Goal: Task Accomplishment & Management: Manage account settings

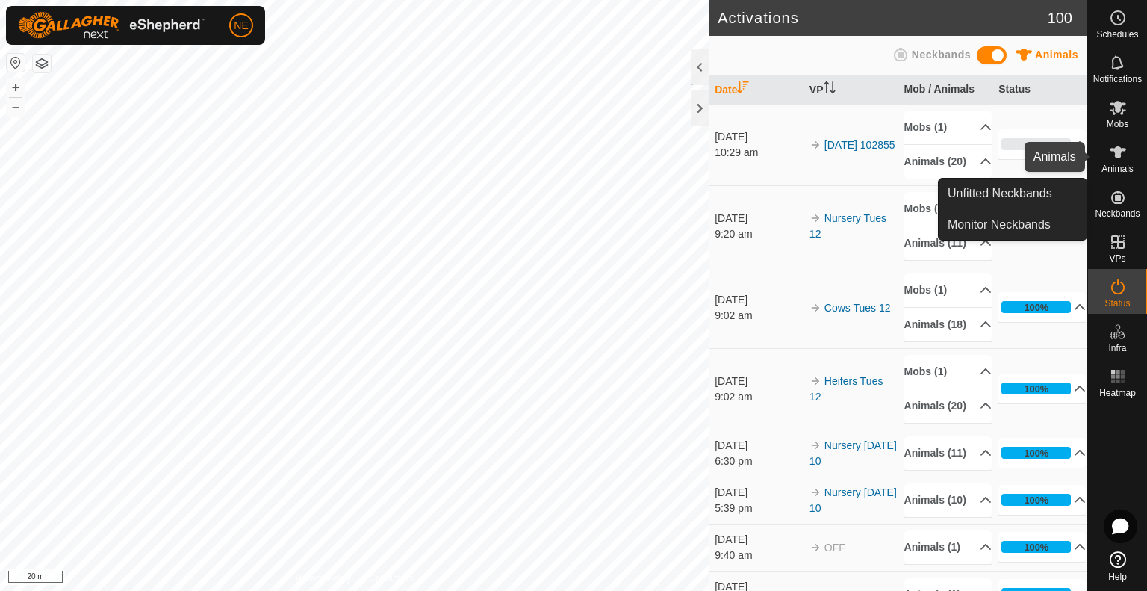
click at [1117, 163] on es-animals-svg-icon at bounding box center [1118, 152] width 27 height 24
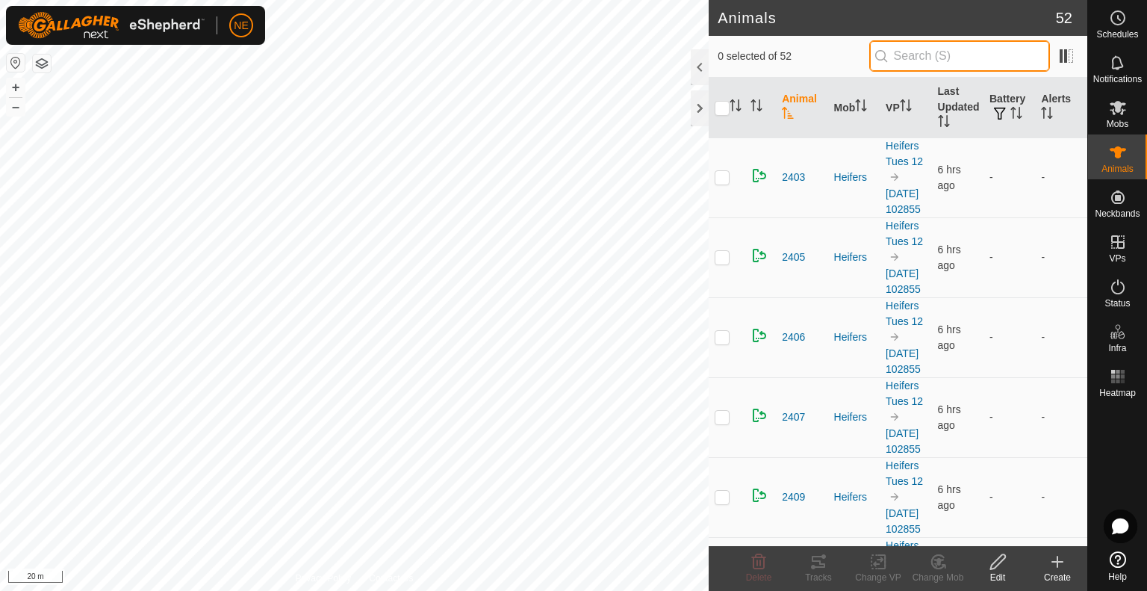
click at [910, 56] on input "text" at bounding box center [959, 55] width 181 height 31
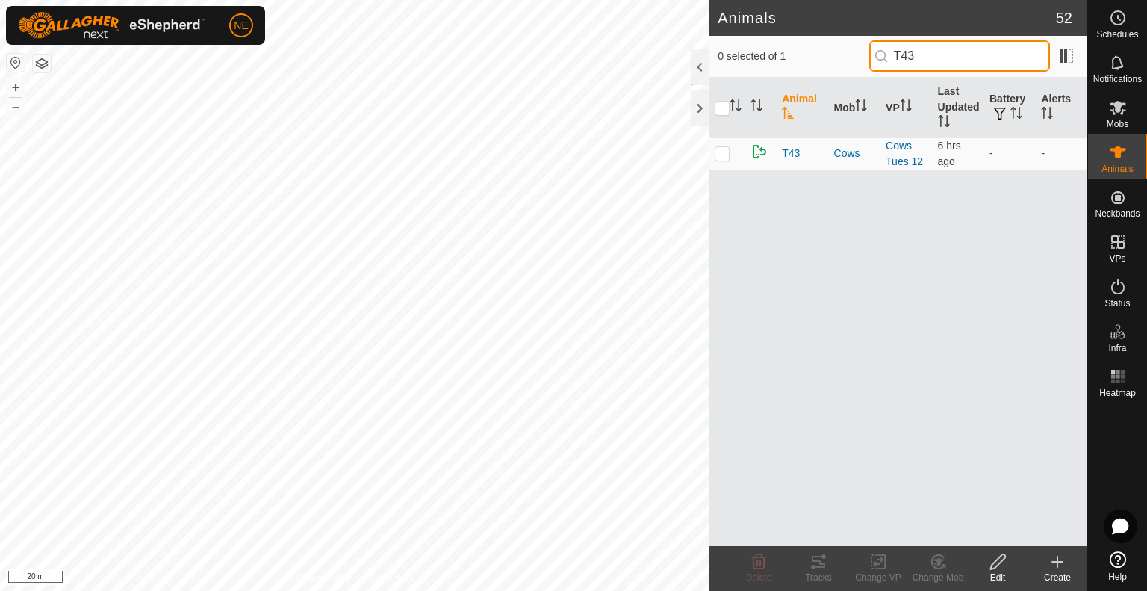
click at [990, 50] on input "T43" at bounding box center [959, 55] width 181 height 31
type input "T"
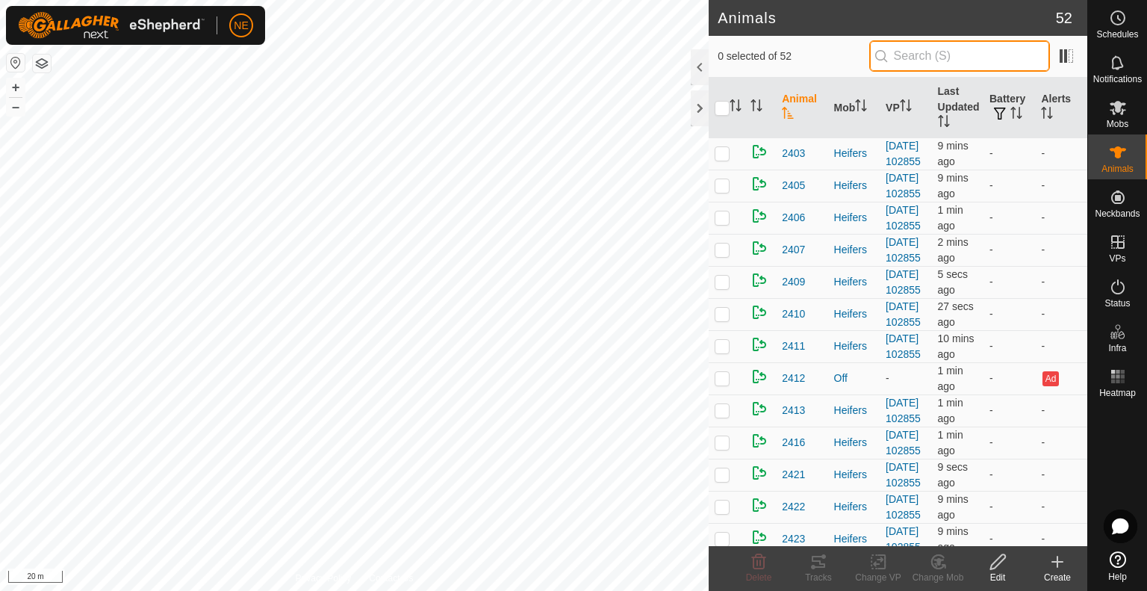
click at [913, 61] on input "text" at bounding box center [959, 55] width 181 height 31
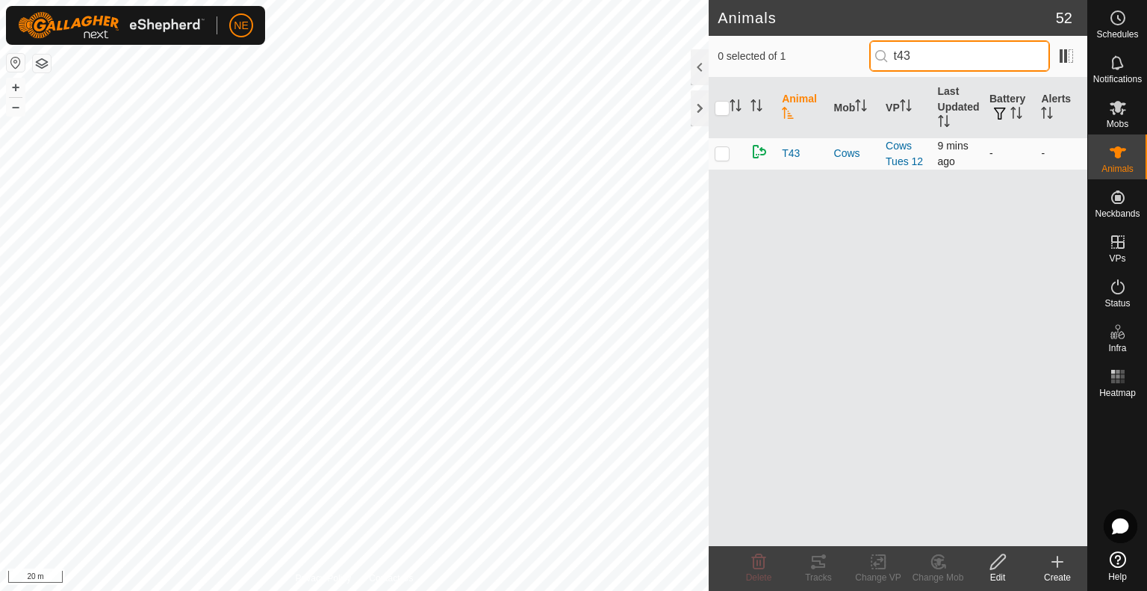
type input "t43"
click at [723, 146] on td at bounding box center [727, 153] width 36 height 32
checkbox input "true"
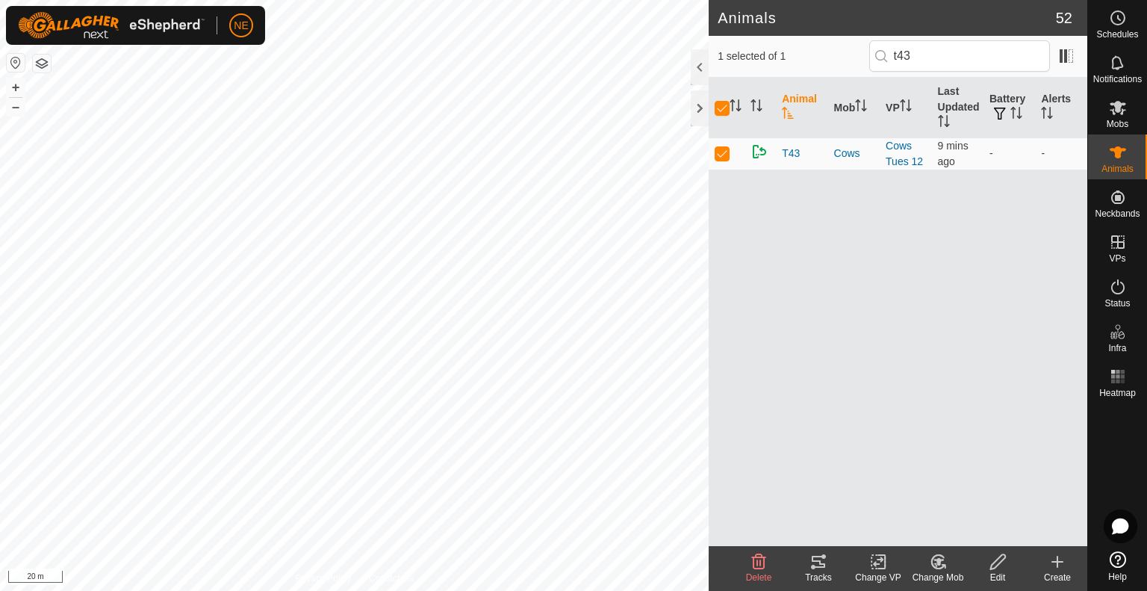
click at [928, 578] on div "Change Mob" at bounding box center [938, 577] width 60 height 13
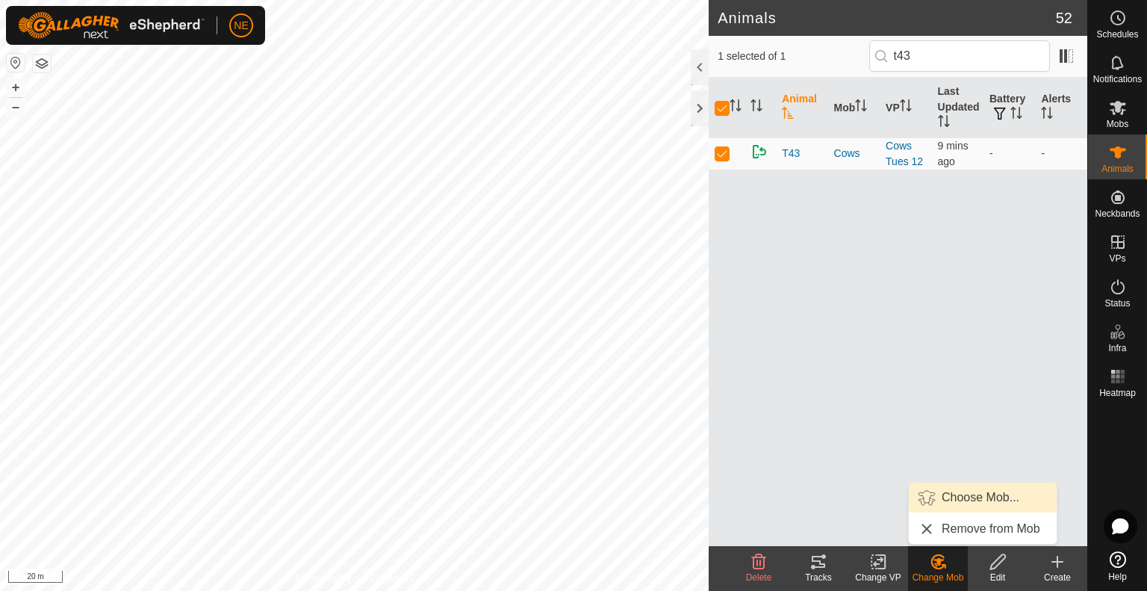
click at [962, 498] on link "Choose Mob..." at bounding box center [983, 497] width 148 height 30
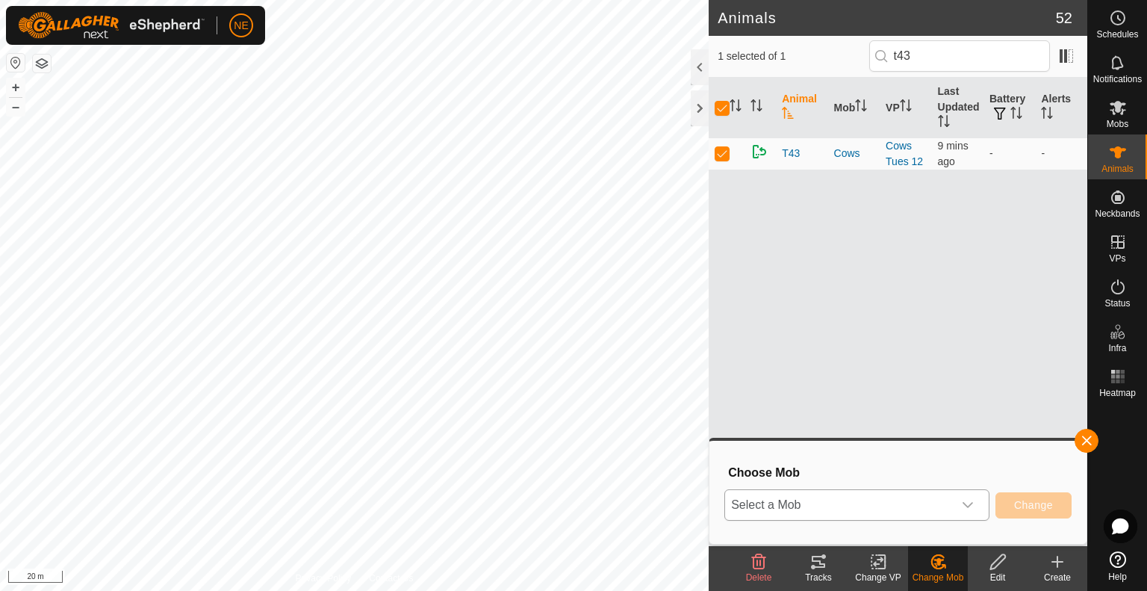
click at [971, 506] on icon "dropdown trigger" at bounding box center [968, 505] width 12 height 12
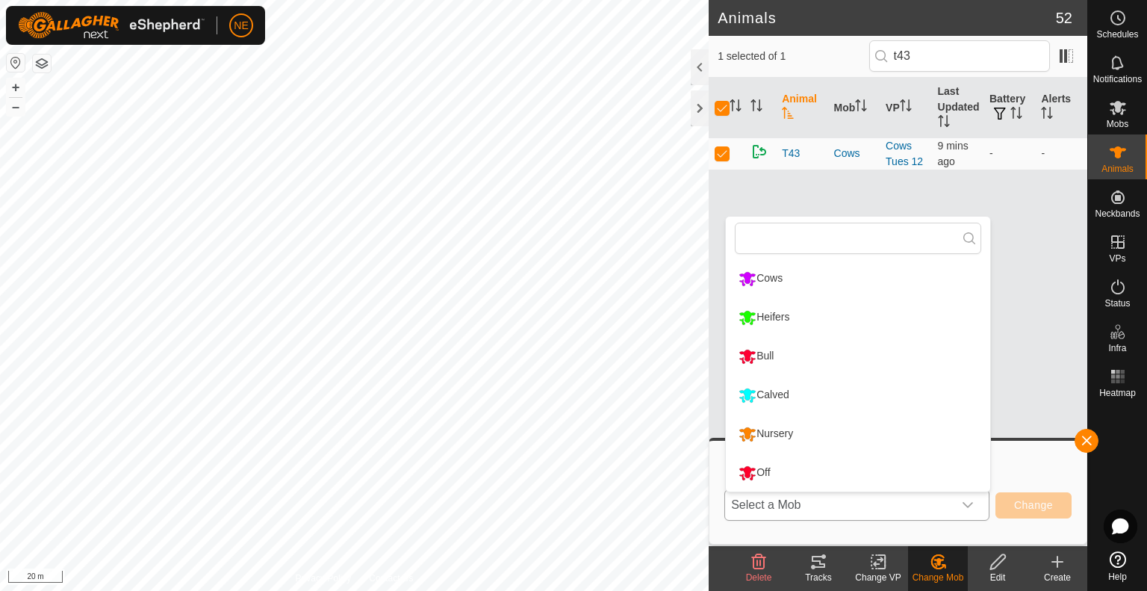
click at [819, 411] on li "Calved" at bounding box center [858, 394] width 264 height 37
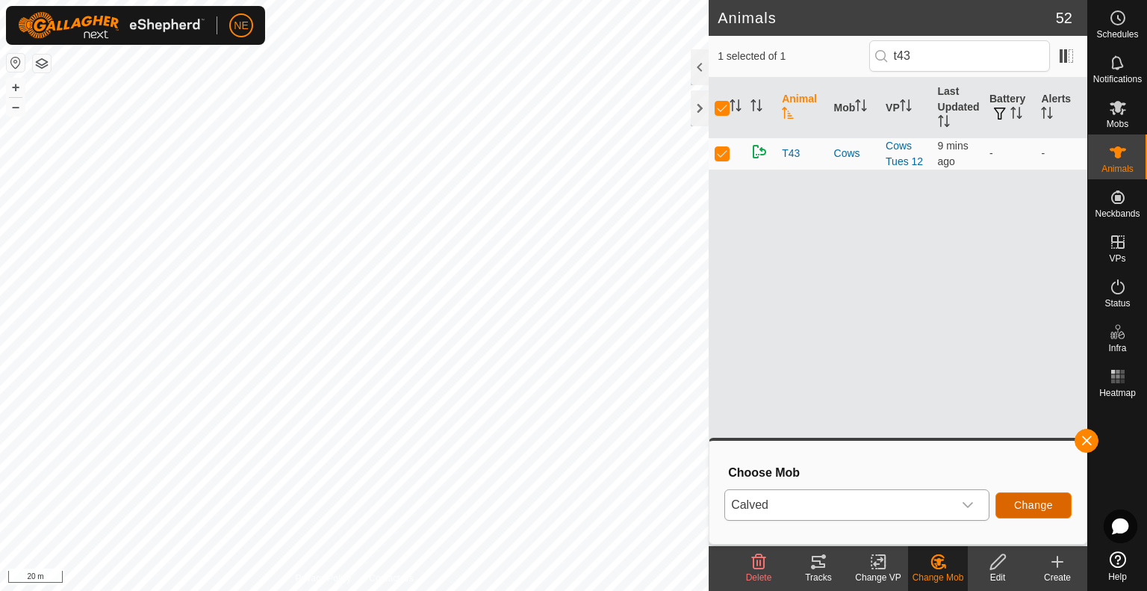
click at [1025, 512] on button "Change" at bounding box center [1034, 505] width 76 height 26
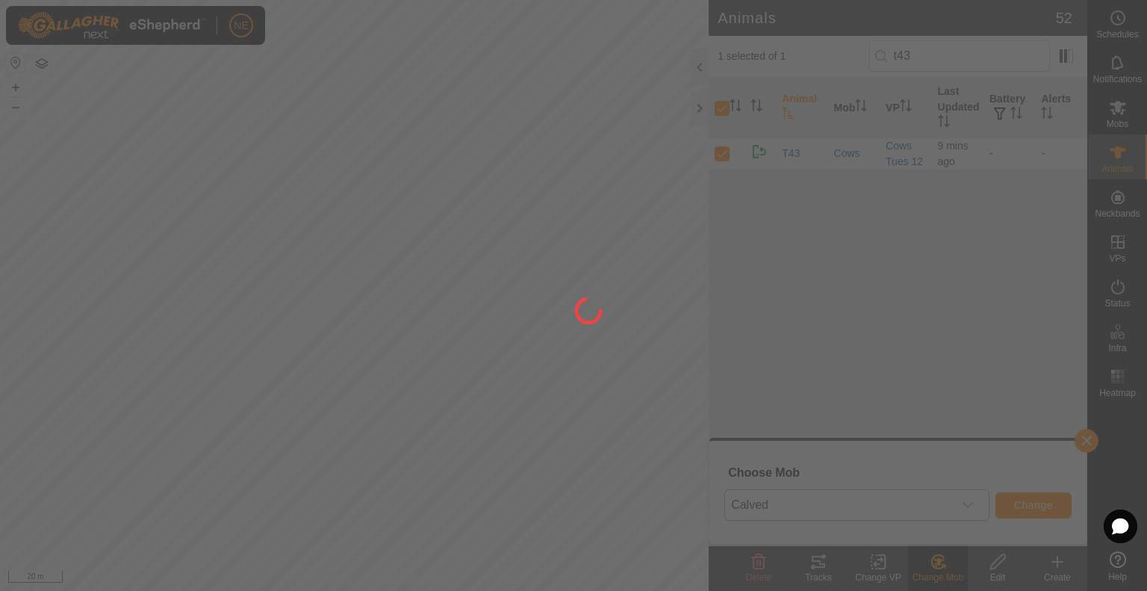
checkbox input "false"
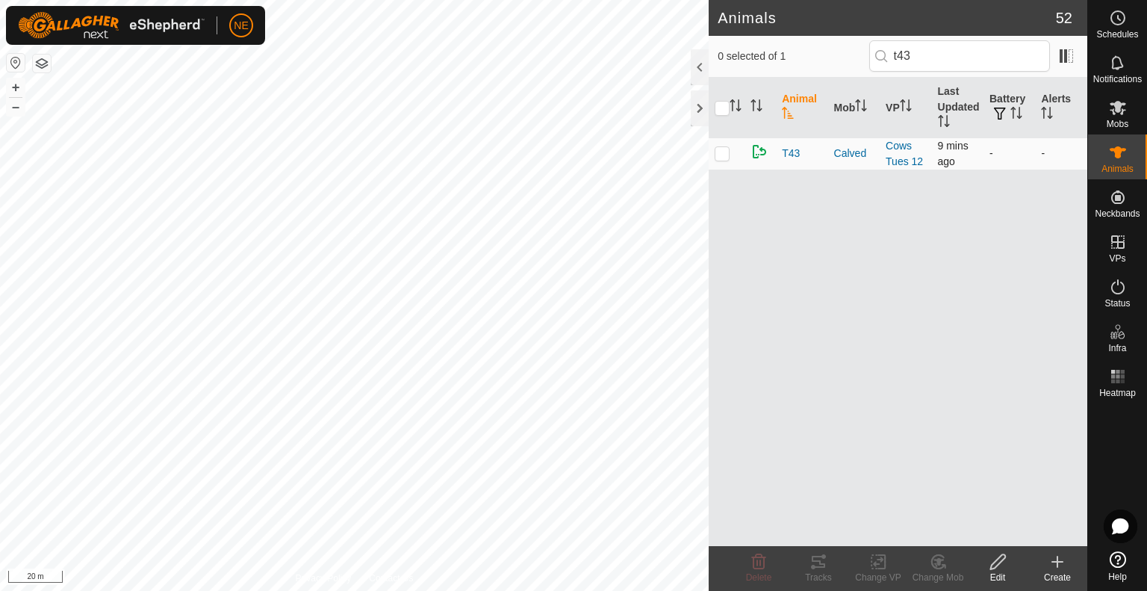
click at [724, 156] on p-checkbox at bounding box center [722, 153] width 15 height 12
checkbox input "true"
click at [872, 567] on icon at bounding box center [878, 562] width 19 height 18
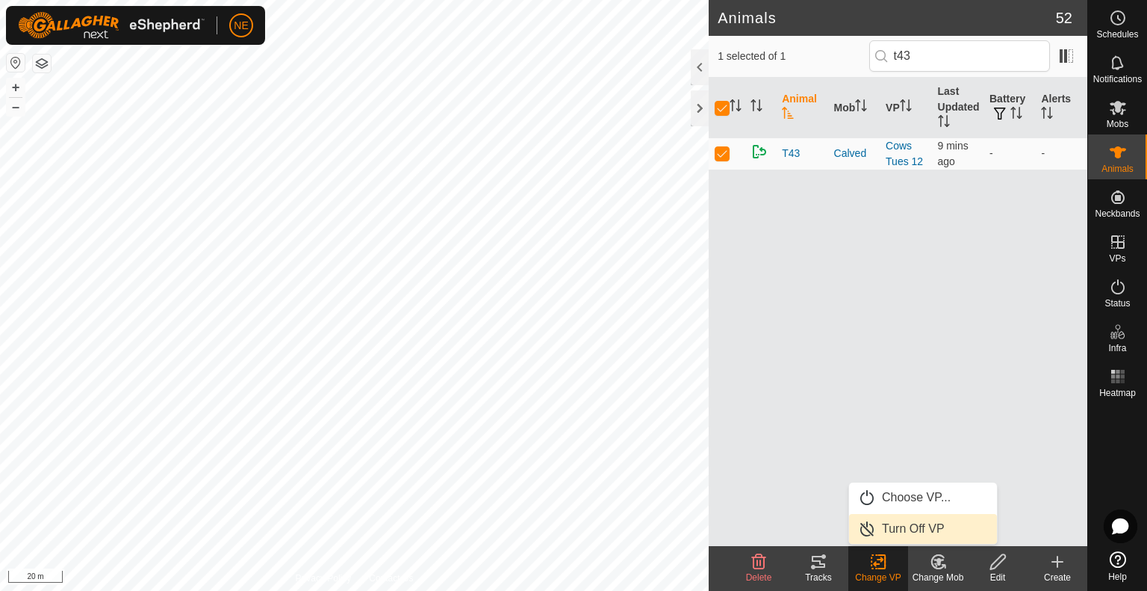
click at [890, 529] on link "Turn Off VP" at bounding box center [923, 529] width 148 height 30
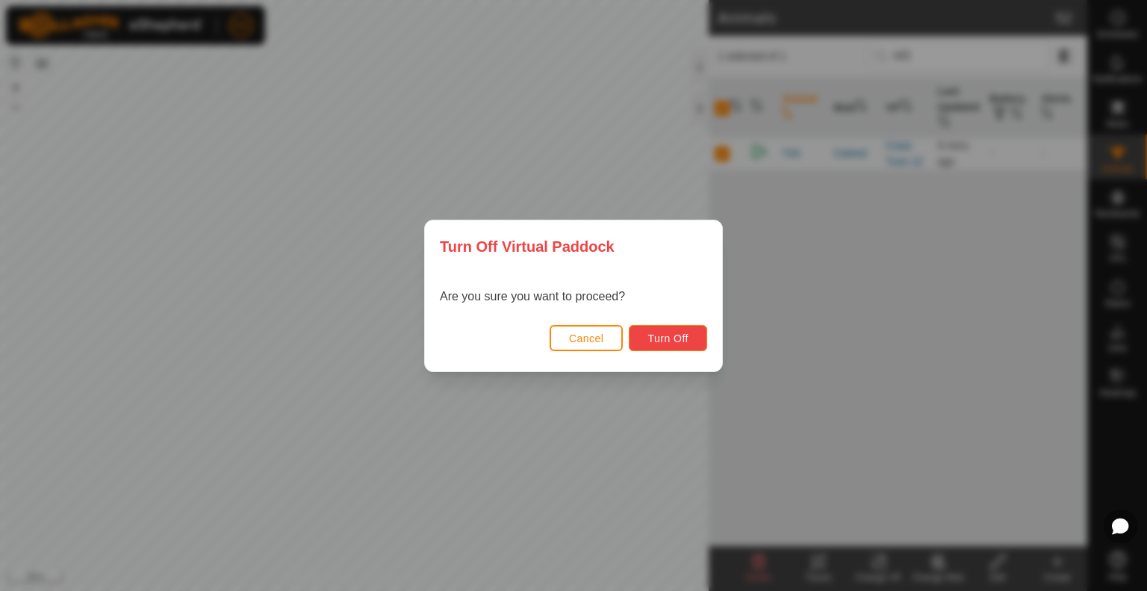
click at [673, 338] on span "Turn Off" at bounding box center [668, 338] width 41 height 12
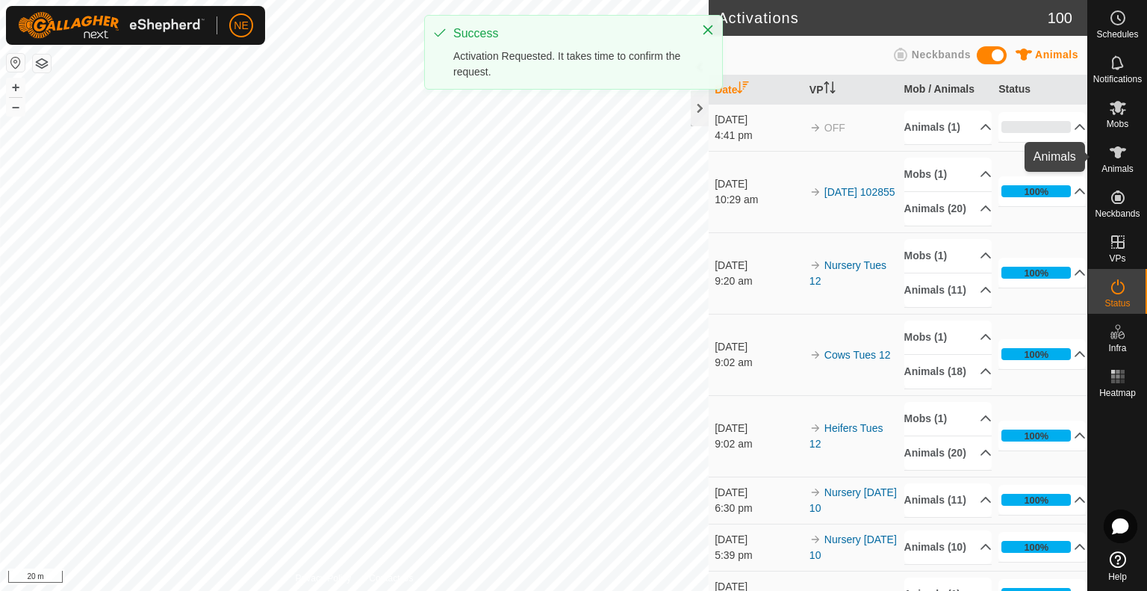
click at [1116, 170] on span "Animals" at bounding box center [1118, 168] width 32 height 9
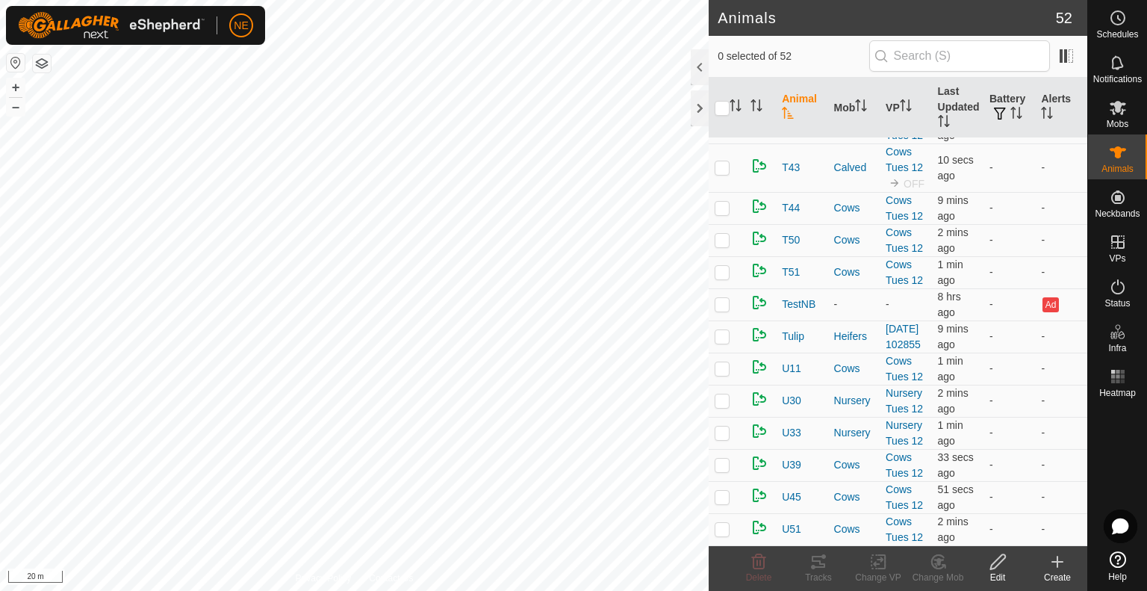
scroll to position [1598, 0]
